Goal: Task Accomplishment & Management: Manage account settings

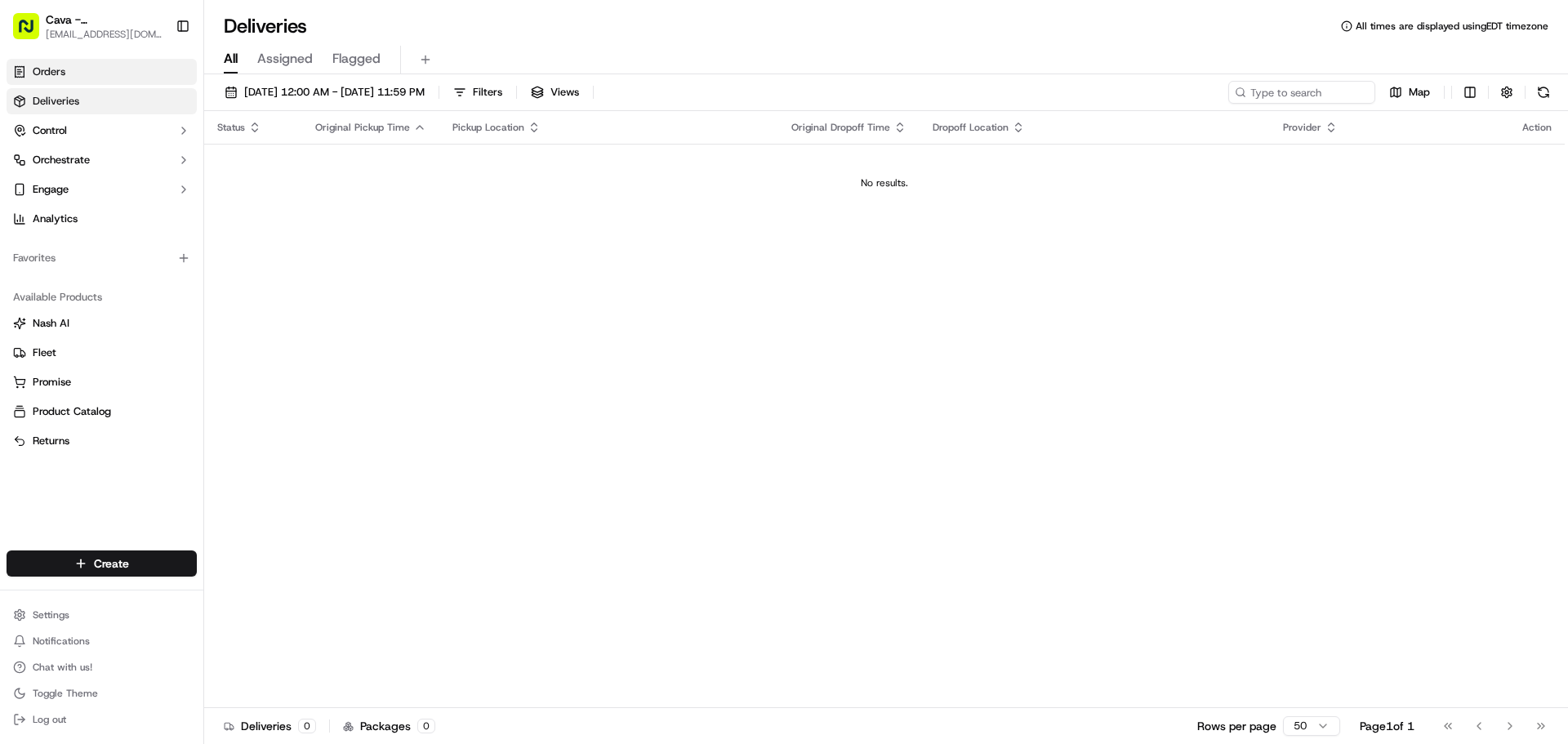
click at [85, 76] on link "Orders" at bounding box center [101, 71] width 190 height 26
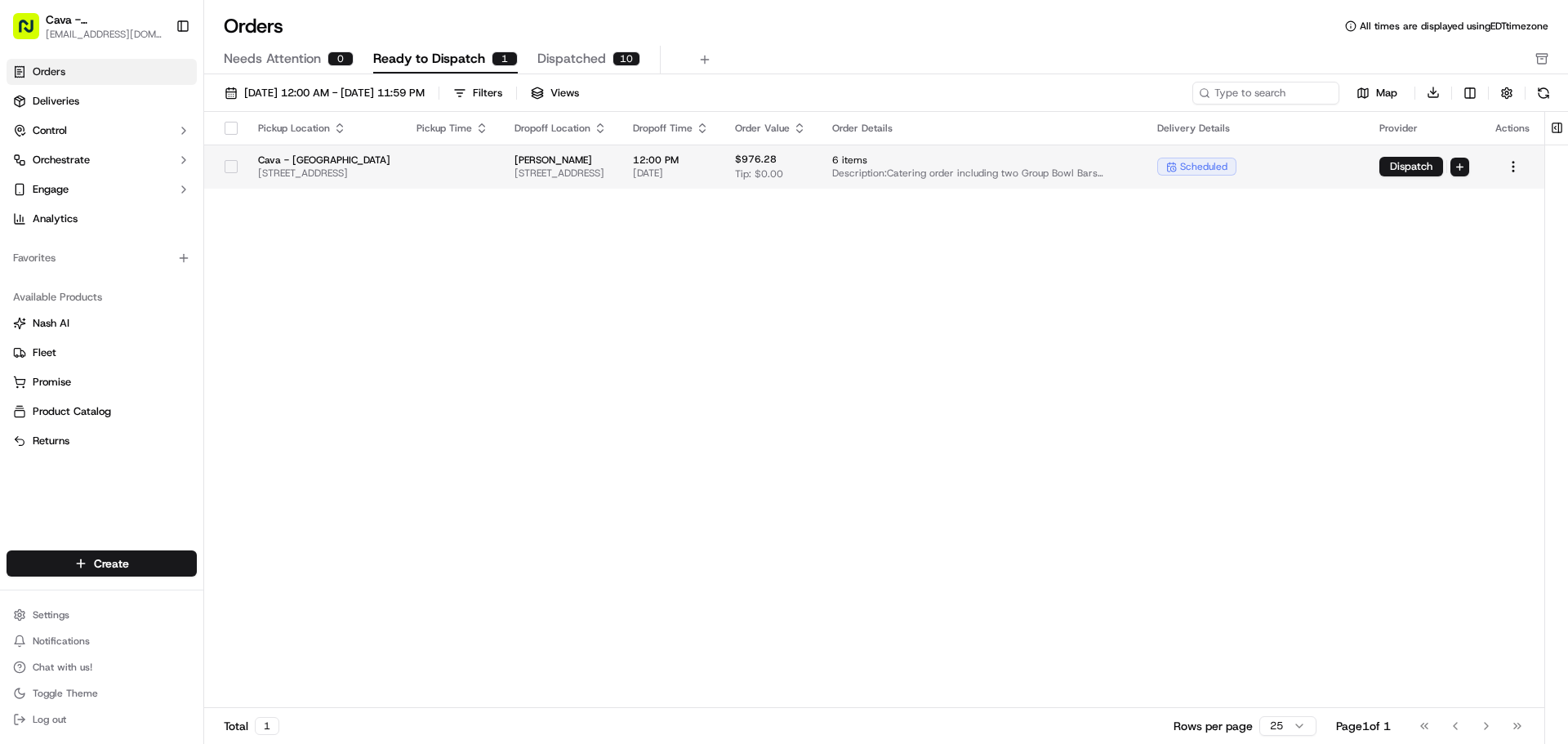
click at [224, 161] on button "button" at bounding box center [231, 166] width 13 height 13
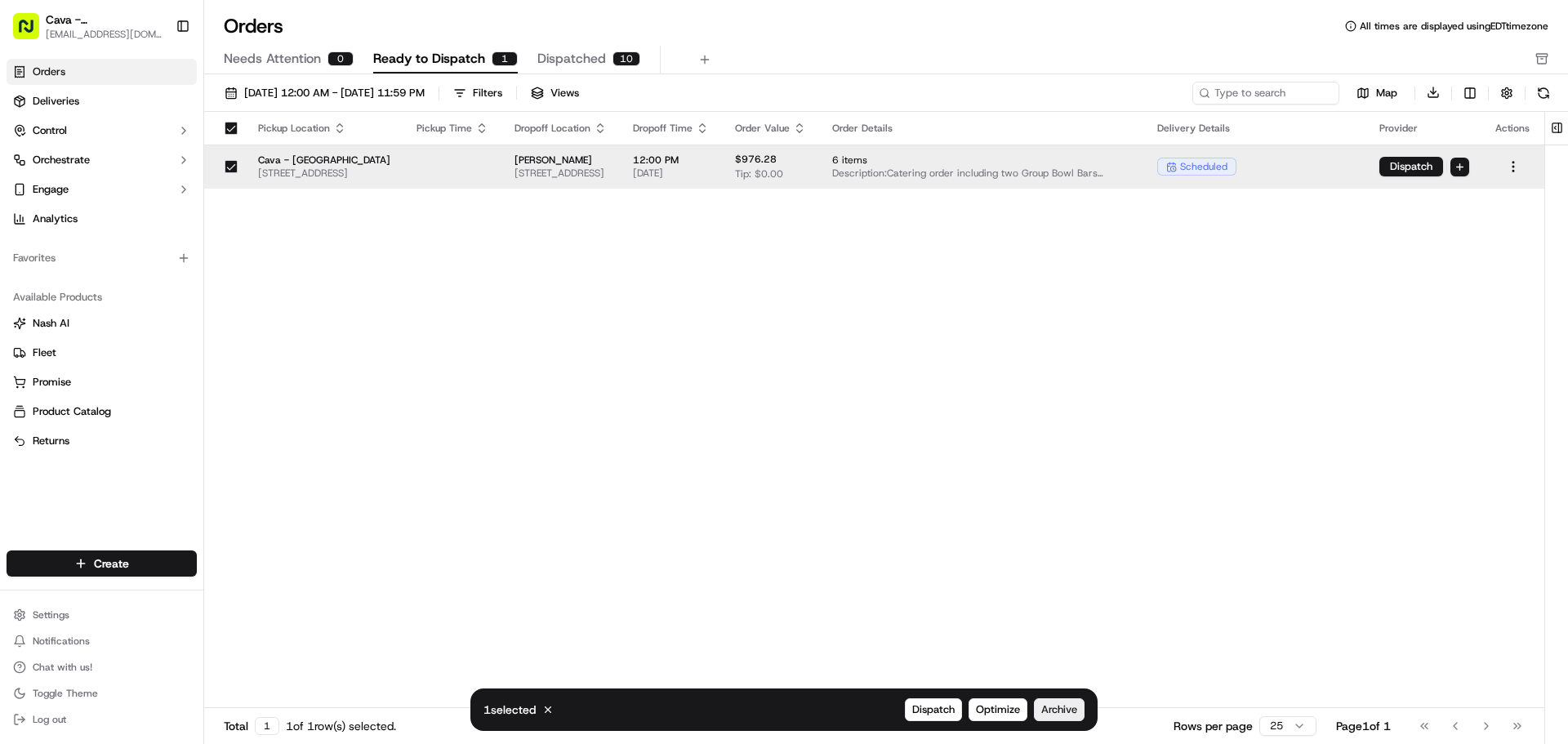
click at [1072, 706] on span "Archive" at bounding box center [1060, 709] width 36 height 14
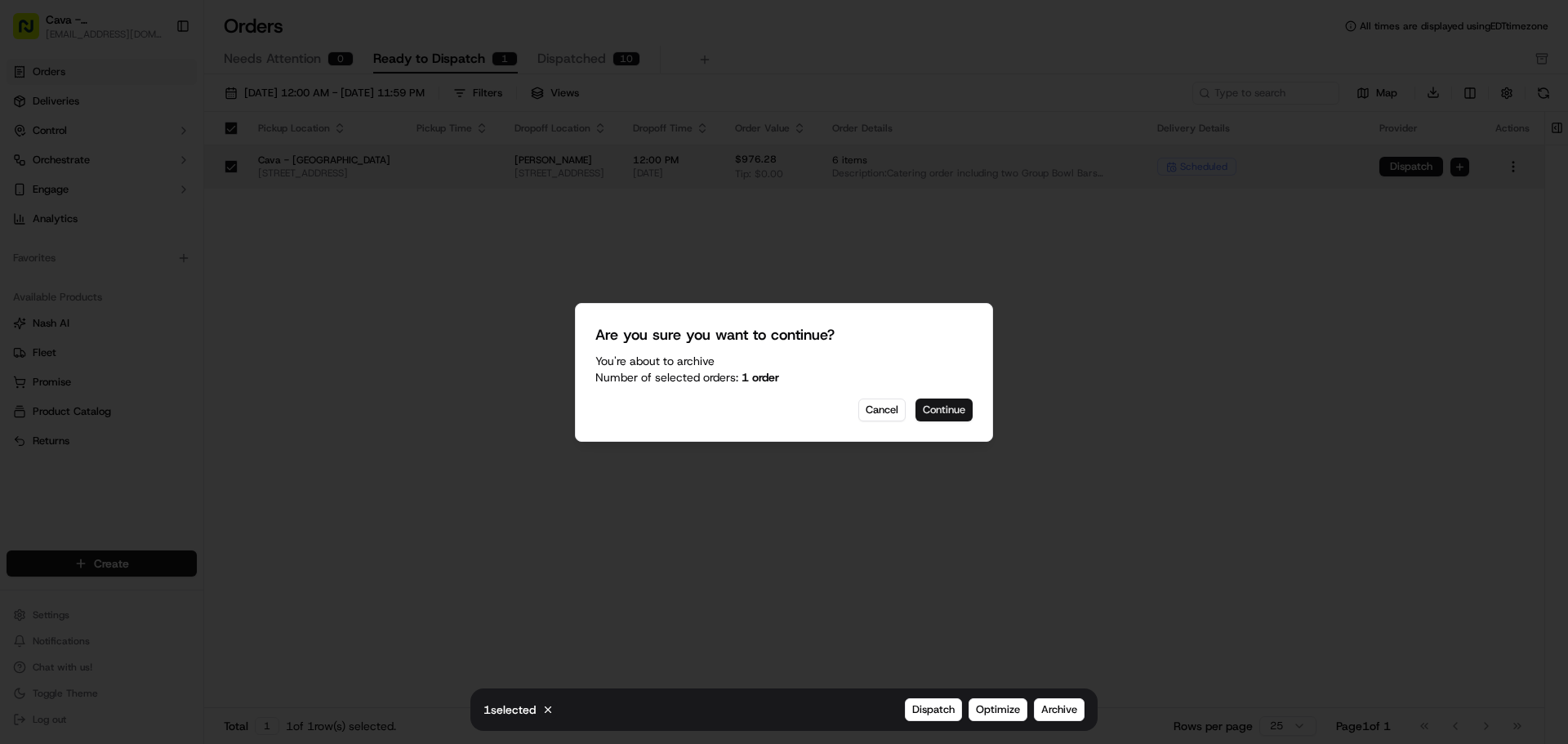
click at [935, 412] on button "Continue" at bounding box center [944, 410] width 57 height 23
